Goal: Task Accomplishment & Management: Manage account settings

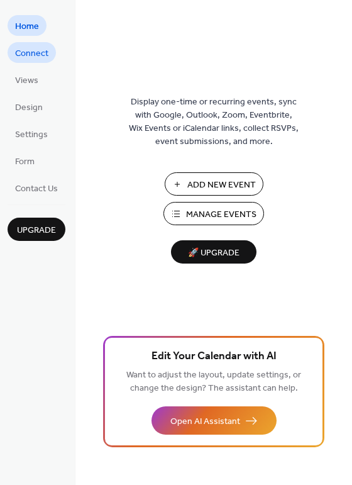
click at [32, 49] on span "Connect" at bounding box center [31, 53] width 33 height 13
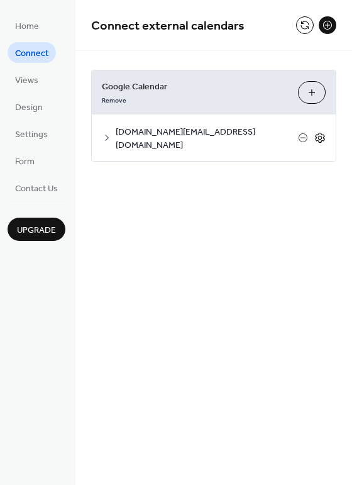
click at [318, 132] on icon at bounding box center [320, 137] width 11 height 11
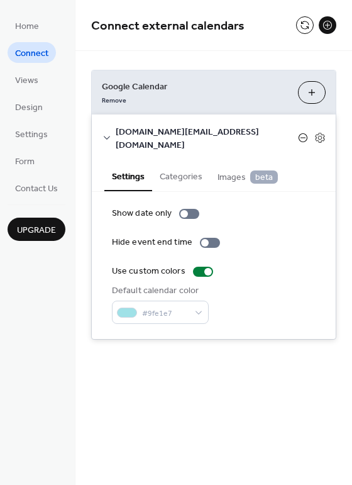
click at [301, 133] on icon at bounding box center [303, 138] width 10 height 10
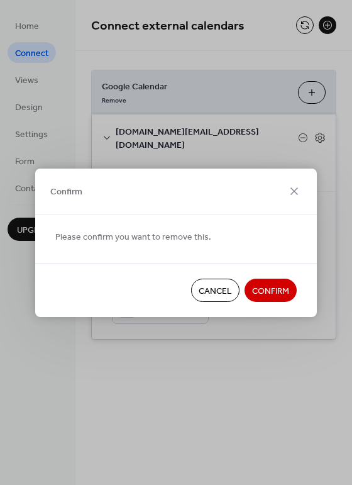
click at [214, 289] on span "Cancel" at bounding box center [215, 290] width 33 height 13
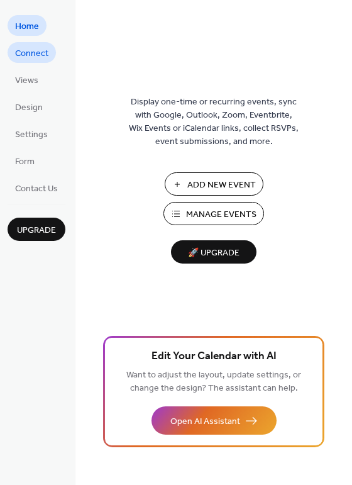
click at [20, 53] on span "Connect" at bounding box center [31, 53] width 33 height 13
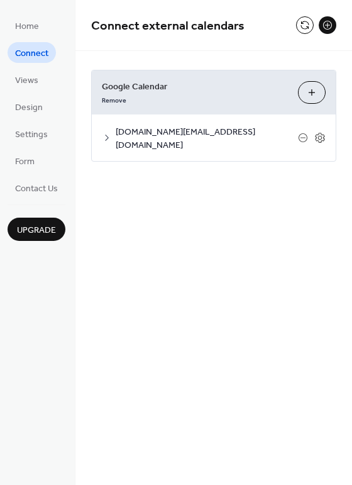
click at [123, 85] on span "Google Calendar" at bounding box center [195, 87] width 186 height 13
click at [311, 94] on button "Choose Calendars" at bounding box center [312, 92] width 28 height 23
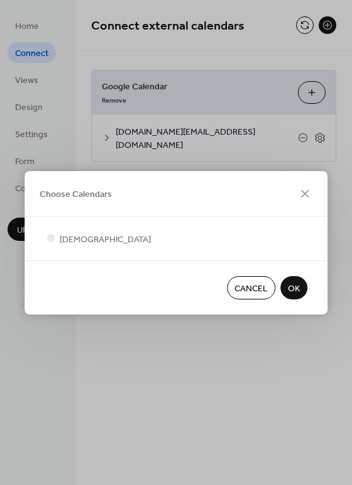
click at [264, 287] on span "Cancel" at bounding box center [251, 288] width 33 height 13
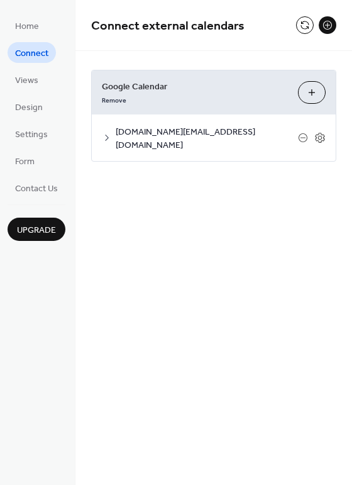
click at [241, 134] on span "[DOMAIN_NAME][EMAIL_ADDRESS][DOMAIN_NAME]" at bounding box center [207, 139] width 182 height 26
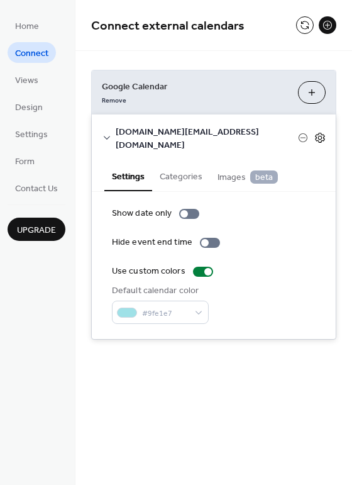
click at [318, 132] on icon at bounding box center [320, 137] width 11 height 11
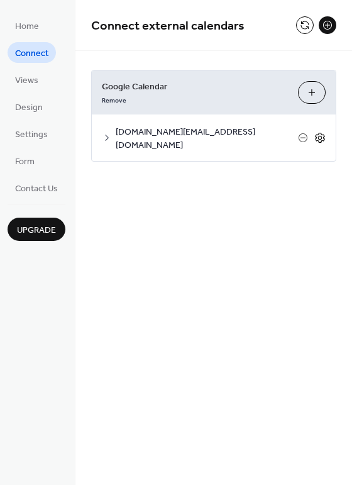
click at [318, 132] on icon at bounding box center [320, 137] width 11 height 11
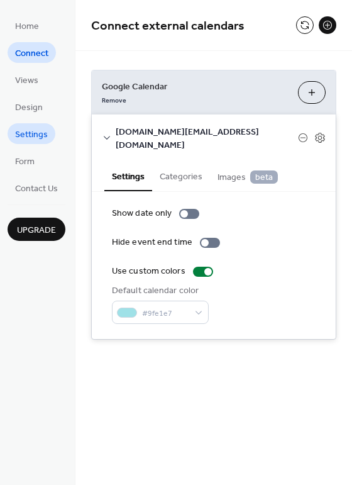
click at [27, 131] on span "Settings" at bounding box center [31, 134] width 33 height 13
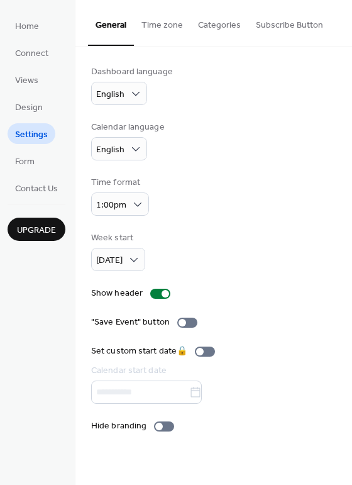
click at [277, 28] on button "Subscribe Button" at bounding box center [289, 22] width 82 height 45
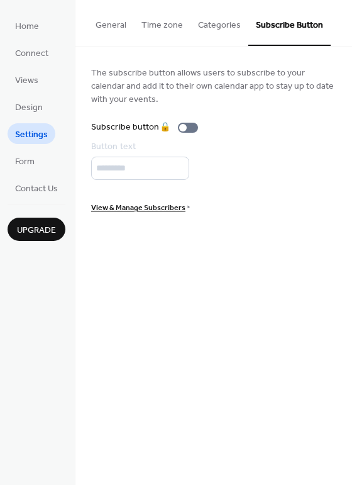
click at [103, 19] on button "General" at bounding box center [111, 22] width 46 height 45
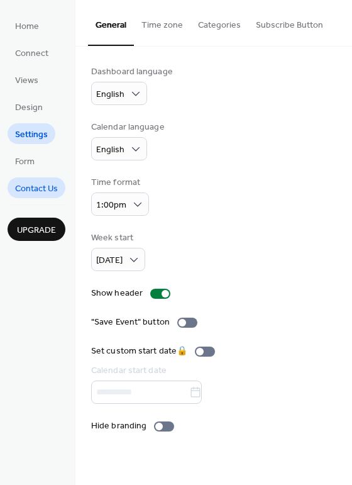
click at [28, 189] on span "Contact Us" at bounding box center [36, 188] width 43 height 13
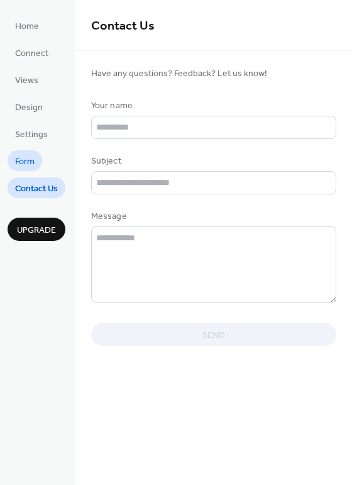
click at [22, 159] on span "Form" at bounding box center [25, 161] width 20 height 13
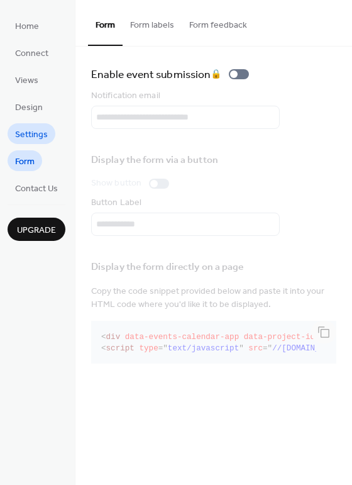
click at [32, 133] on span "Settings" at bounding box center [31, 134] width 33 height 13
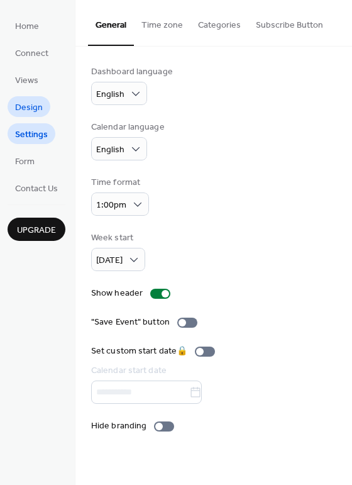
click at [25, 104] on span "Design" at bounding box center [29, 107] width 28 height 13
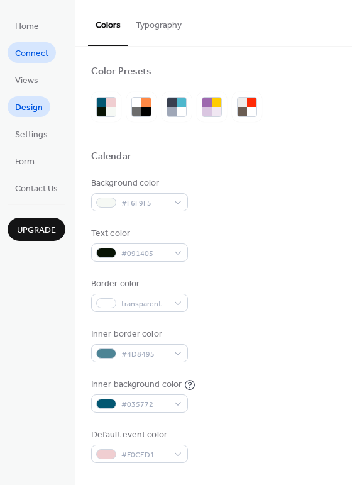
click at [35, 55] on span "Connect" at bounding box center [31, 53] width 33 height 13
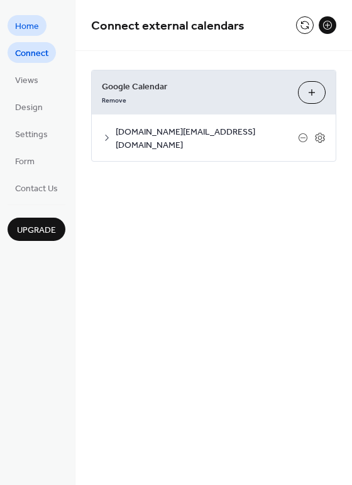
click at [30, 25] on span "Home" at bounding box center [27, 26] width 24 height 13
